Goal: Information Seeking & Learning: Learn about a topic

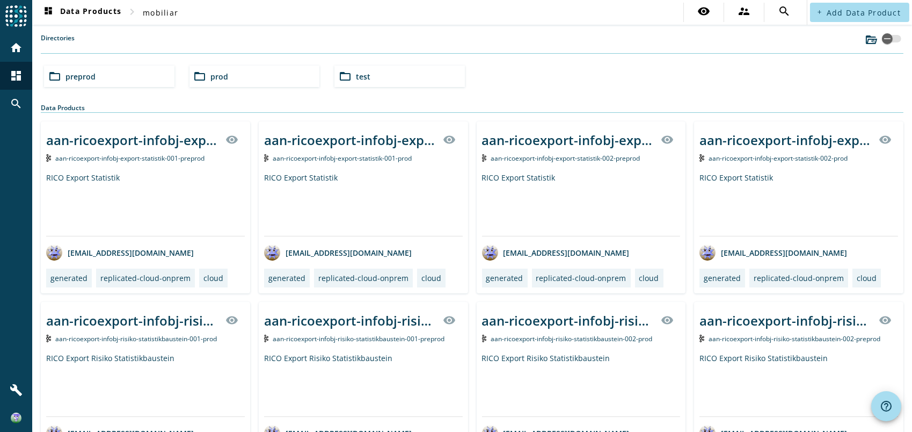
click at [247, 75] on div "folder_open prod" at bounding box center [255, 76] width 131 height 21
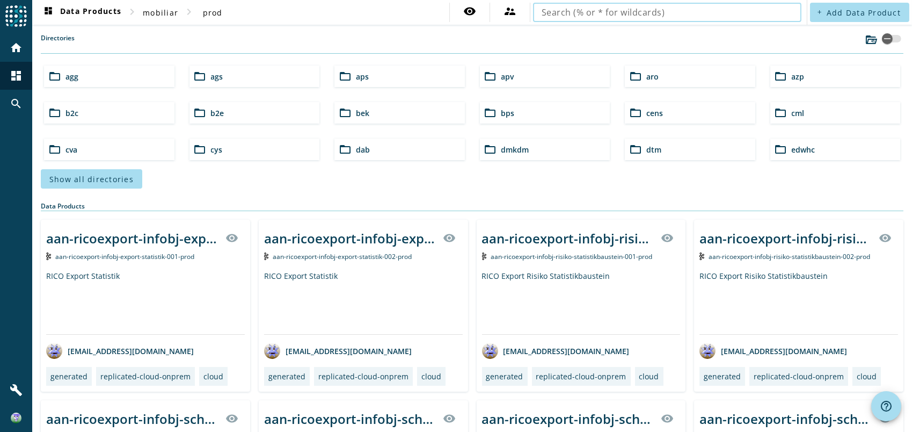
click at [629, 15] on input "text" at bounding box center [667, 12] width 251 height 13
click at [125, 177] on span "Show all directories" at bounding box center [91, 179] width 84 height 10
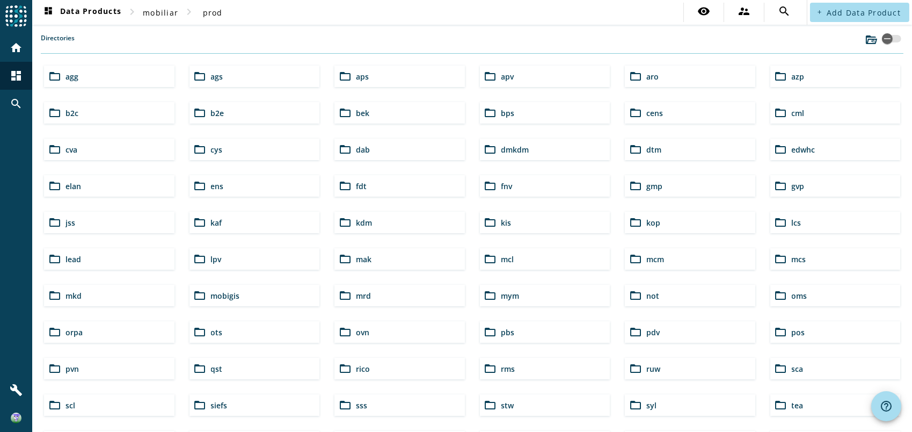
scroll to position [54, 0]
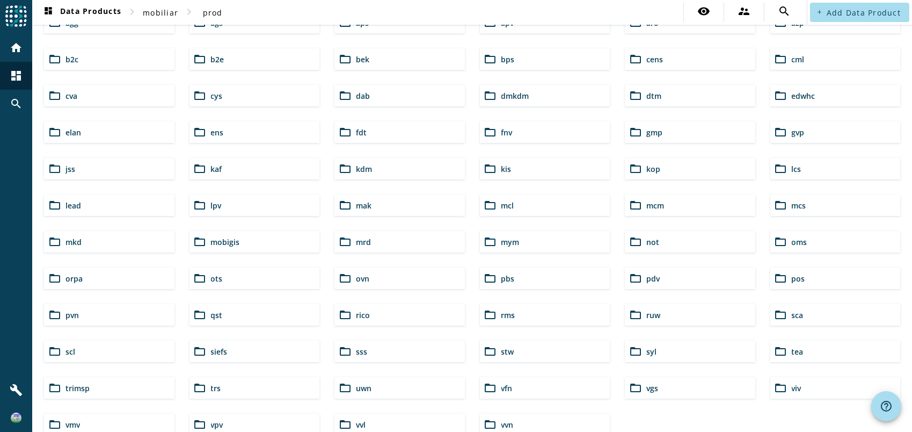
click at [227, 278] on div "folder_open ots" at bounding box center [255, 277] width 131 height 21
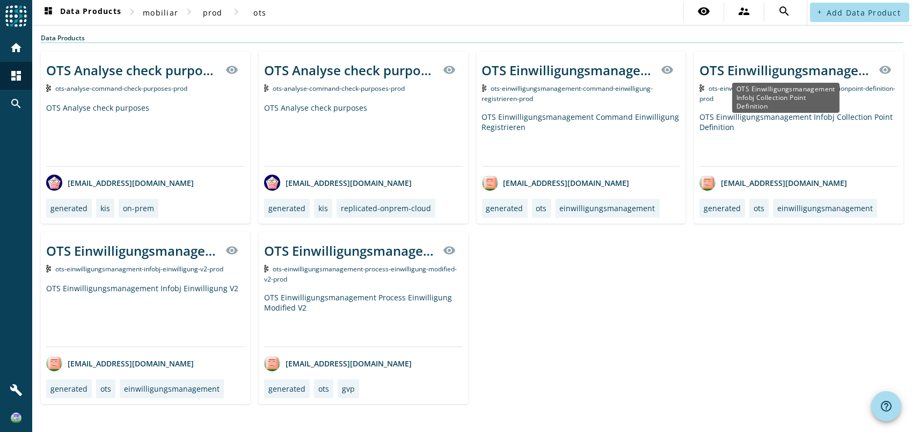
click at [800, 71] on div "OTS Einwilligungsmanagement Infobj Collection Point Definition" at bounding box center [786, 70] width 173 height 18
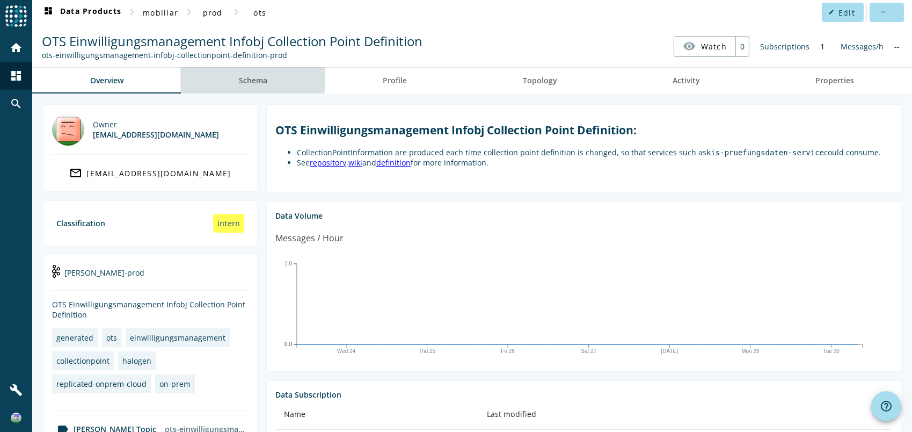
click at [232, 73] on link "Schema" at bounding box center [253, 81] width 144 height 26
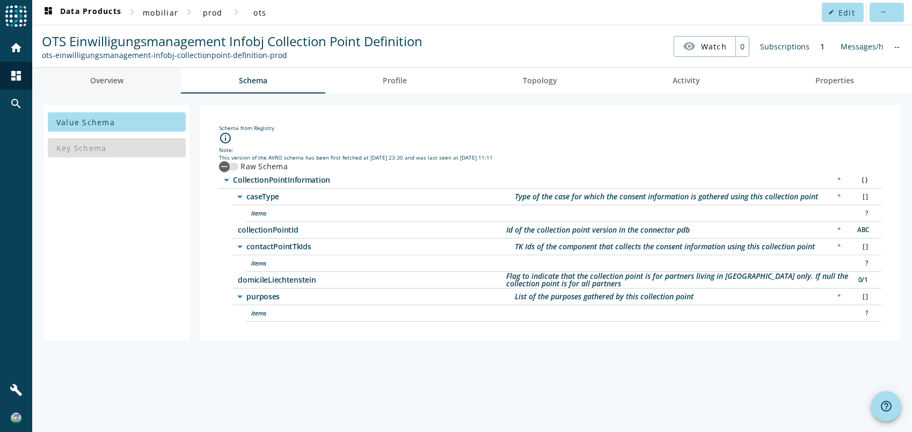
click at [129, 82] on link "Overview" at bounding box center [106, 81] width 149 height 26
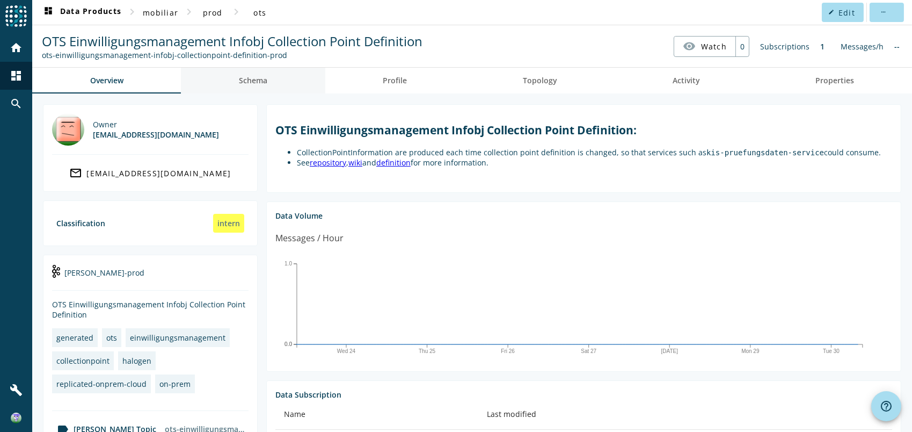
click at [200, 79] on link "Schema" at bounding box center [253, 81] width 144 height 26
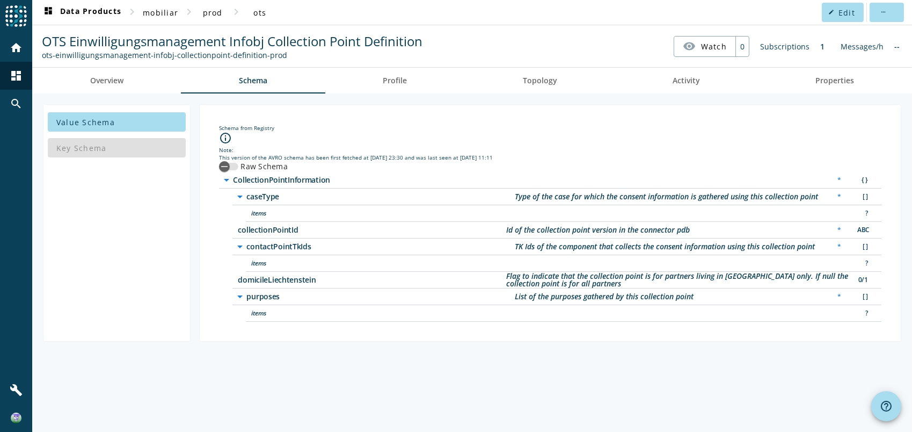
click at [117, 147] on div "Key Schema" at bounding box center [117, 148] width 138 height 26
click at [238, 169] on button "Raw Schema" at bounding box center [228, 167] width 19 height 8
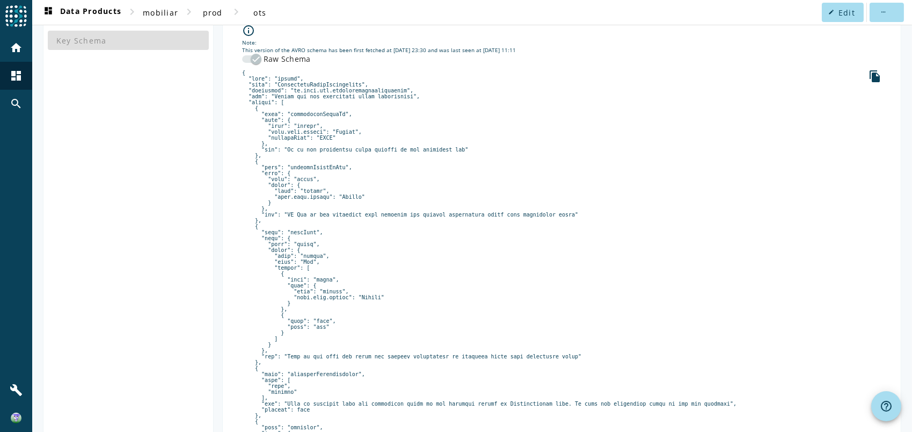
scroll to position [215, 0]
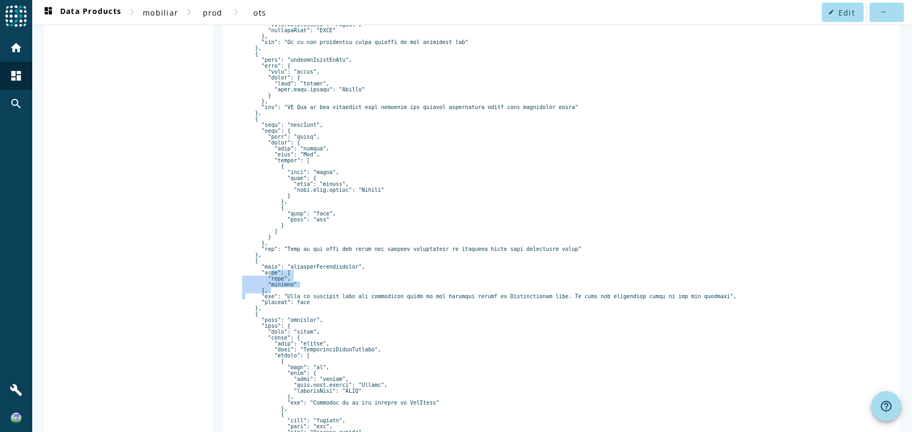
drag, startPoint x: 266, startPoint y: 306, endPoint x: 273, endPoint y: 318, distance: 14.5
click at [273, 318] on pre at bounding box center [562, 428] width 640 height 933
click at [294, 153] on pre at bounding box center [562, 428] width 640 height 933
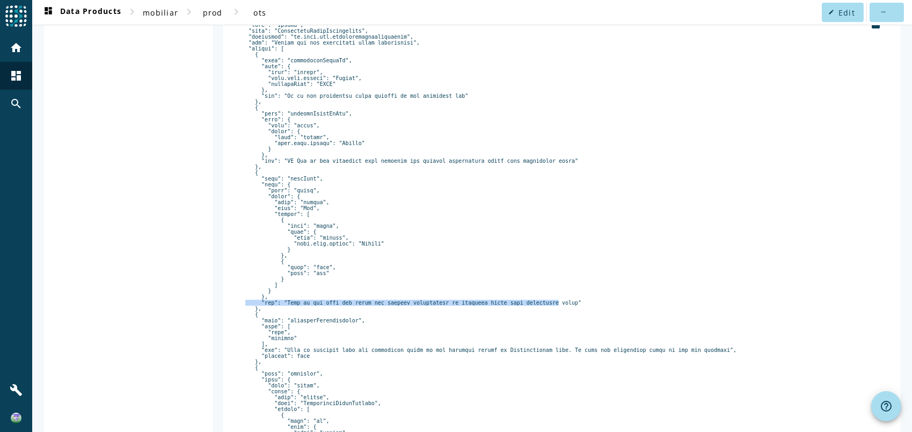
drag, startPoint x: 299, startPoint y: 324, endPoint x: 526, endPoint y: 326, distance: 227.7
drag, startPoint x: 259, startPoint y: 386, endPoint x: 317, endPoint y: 389, distance: 58.1
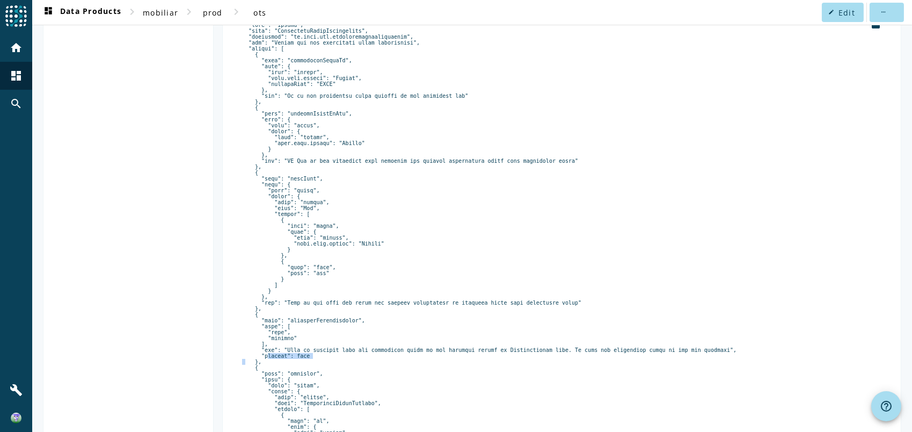
drag, startPoint x: 260, startPoint y: 352, endPoint x: 284, endPoint y: 378, distance: 34.6
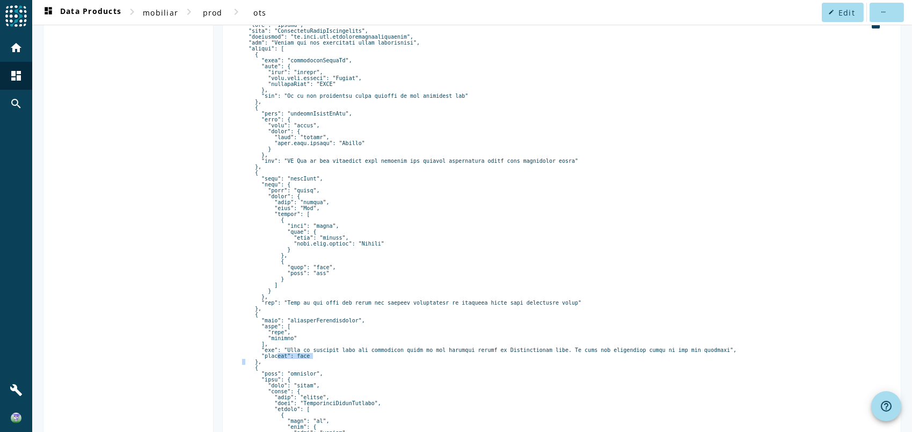
drag, startPoint x: 269, startPoint y: 386, endPoint x: 308, endPoint y: 385, distance: 38.7
drag, startPoint x: 267, startPoint y: 387, endPoint x: 307, endPoint y: 388, distance: 39.2
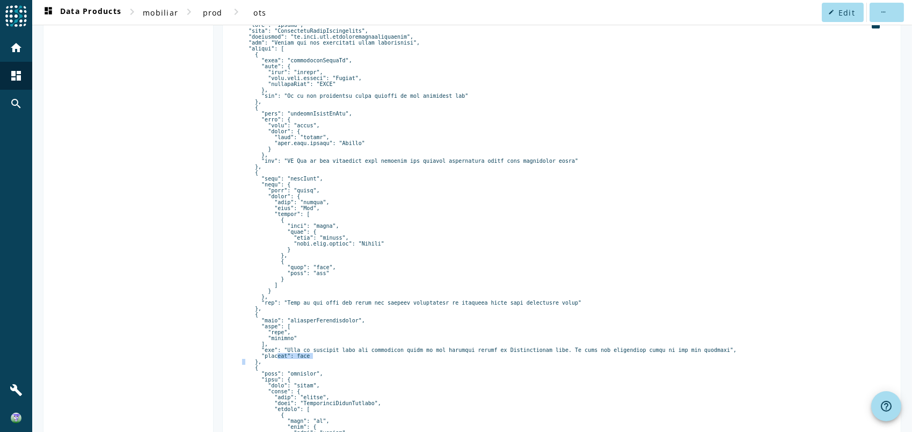
drag, startPoint x: 284, startPoint y: 354, endPoint x: 288, endPoint y: 374, distance: 20.5
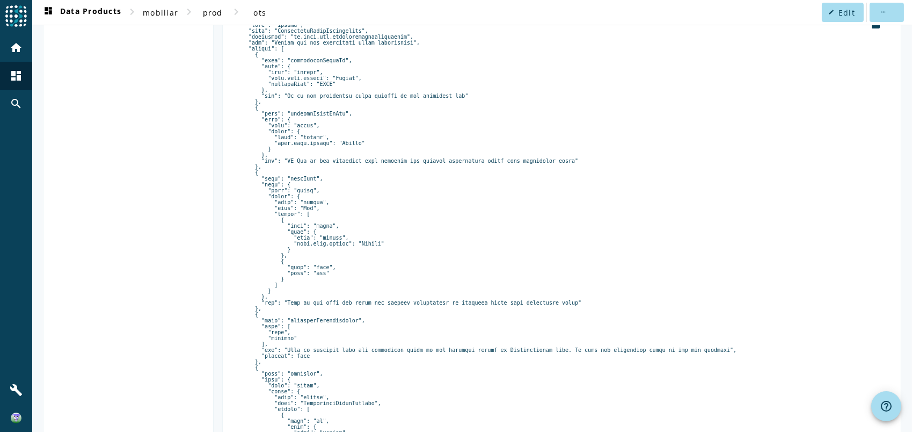
drag, startPoint x: 299, startPoint y: 387, endPoint x: 316, endPoint y: 387, distance: 17.2
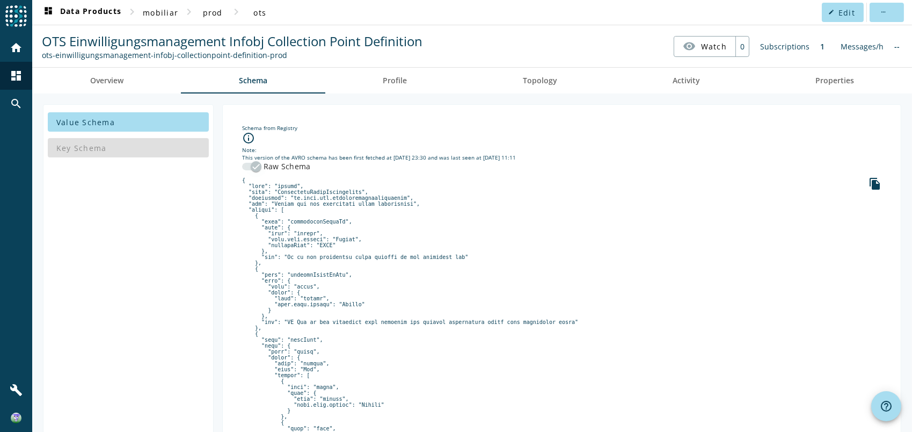
click at [250, 166] on div "button" at bounding box center [255, 166] width 21 height 21
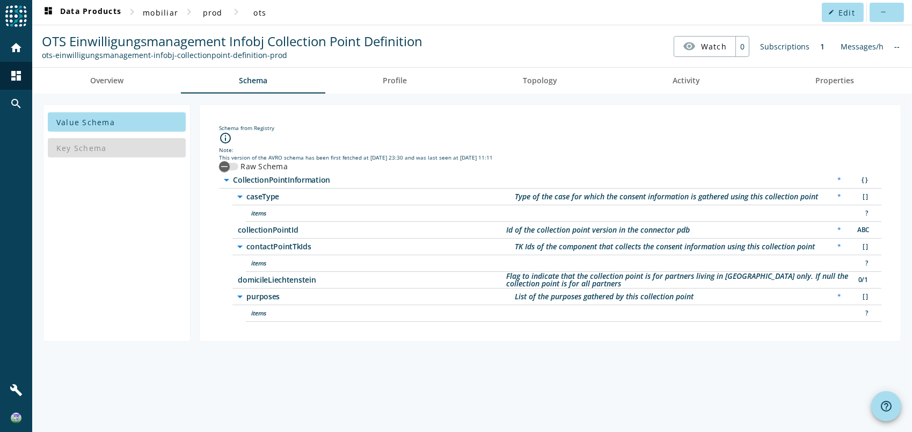
drag, startPoint x: 516, startPoint y: 247, endPoint x: 802, endPoint y: 246, distance: 286.3
click at [802, 246] on div "arrow_drop_down contactPointTkIds TK Ids of the component that collects the con…" at bounding box center [525, 246] width 582 height 13
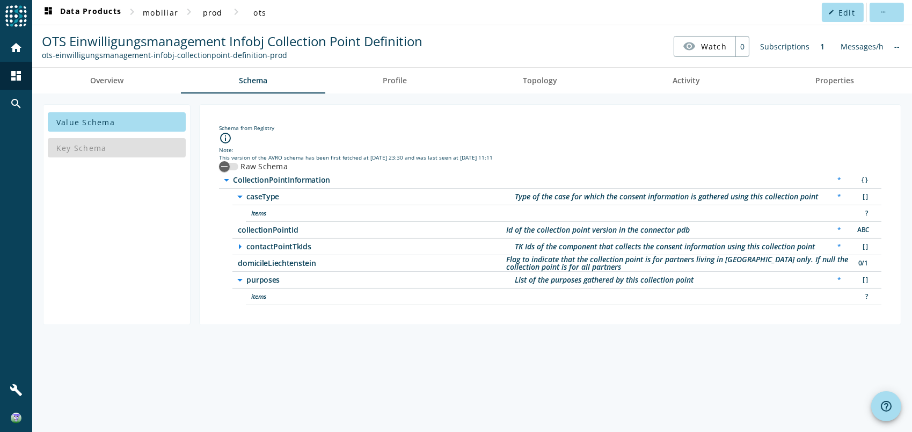
click at [356, 353] on div "Value Schema Key Schema Schema from Registry info_outline Note: This version of…" at bounding box center [472, 262] width 880 height 338
click at [276, 266] on span "domicileLiechtenstein" at bounding box center [372, 263] width 269 height 8
click at [276, 250] on span "contactPointTkIds" at bounding box center [381, 247] width 269 height 8
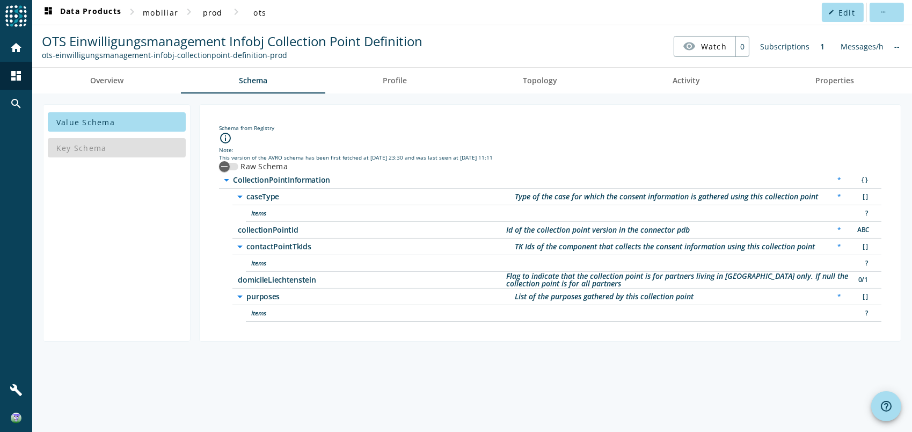
click at [272, 298] on span "purposes" at bounding box center [381, 297] width 269 height 8
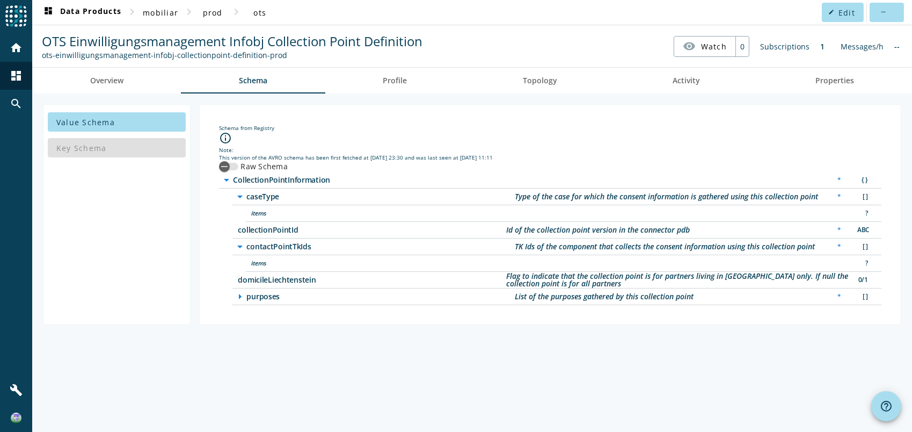
click at [272, 298] on span "purposes" at bounding box center [381, 297] width 269 height 8
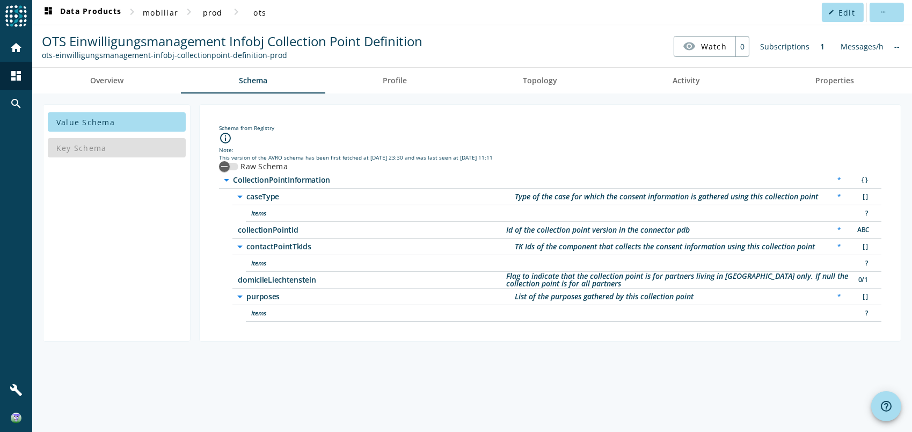
click at [277, 340] on div "Schema from Registry info_outline Note: This version of the AVRO schema has bee…" at bounding box center [550, 222] width 702 height 237
drag, startPoint x: 506, startPoint y: 226, endPoint x: 715, endPoint y: 225, distance: 208.9
click at [715, 225] on div "collectionPointId Id of the collection point version in the connector pdb * ABC" at bounding box center [557, 230] width 649 height 17
click at [713, 230] on div "collectionPointId Id of the collection point version in the connector pdb * ABC" at bounding box center [557, 230] width 649 height 17
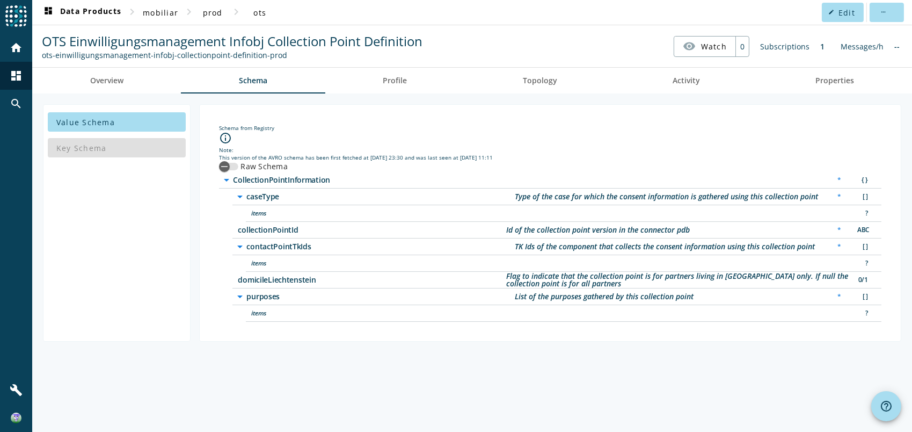
click at [65, 57] on div "ots-einwilligungsmanagement-infobj-collectionpoint-definition-prod" at bounding box center [232, 55] width 381 height 10
copy nav "ots-einwilligungsmanagement-infobj-collectionpoint-definition-prod visibility W…"
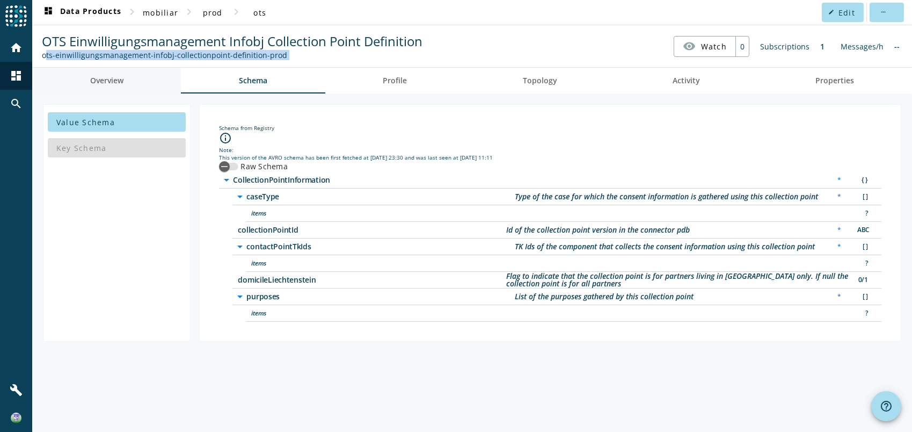
click at [136, 78] on link "Overview" at bounding box center [106, 81] width 149 height 26
